Goal: Transaction & Acquisition: Purchase product/service

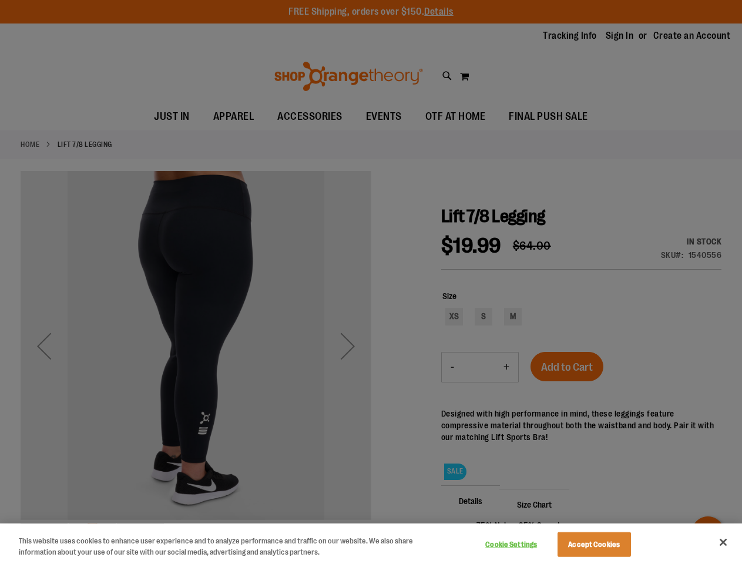
click at [371, 282] on div at bounding box center [371, 282] width 742 height 564
click at [526, 545] on button "Cookie Settings" at bounding box center [511, 545] width 73 height 24
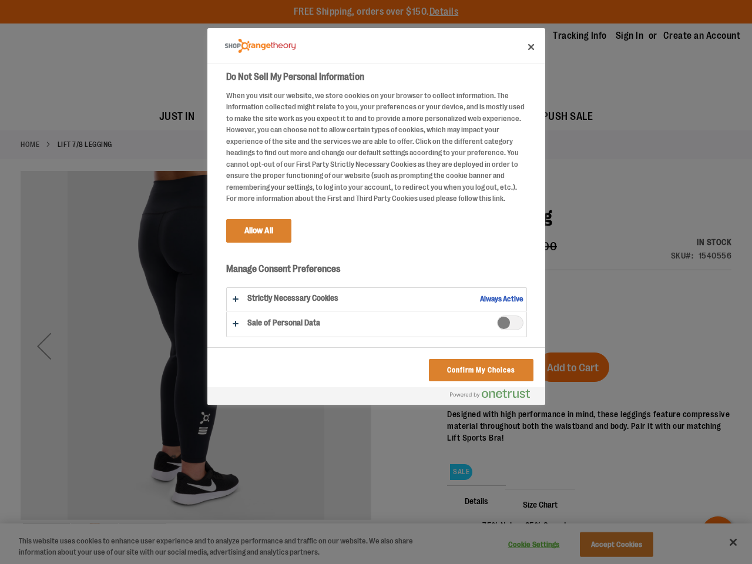
click at [609, 545] on div at bounding box center [376, 282] width 752 height 564
click at [723, 542] on div at bounding box center [376, 282] width 752 height 564
click at [615, 563] on html "Skip to Content The store will not work correctly when cookies are disabled. FR…" at bounding box center [376, 282] width 752 height 564
